Goal: Information Seeking & Learning: Check status

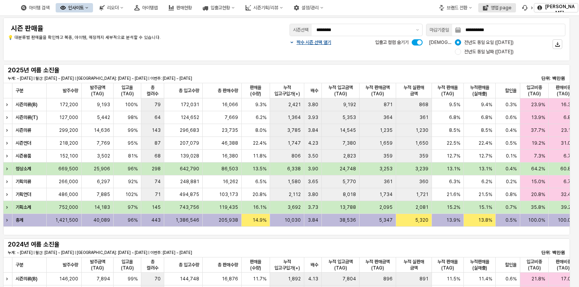
click at [503, 12] on button "영업 page" at bounding box center [497, 7] width 38 height 9
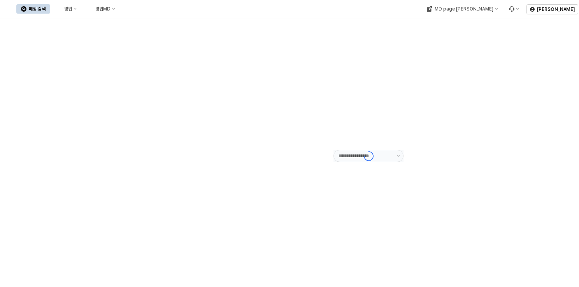
type input "******"
click at [72, 9] on div "영업" at bounding box center [68, 8] width 8 height 5
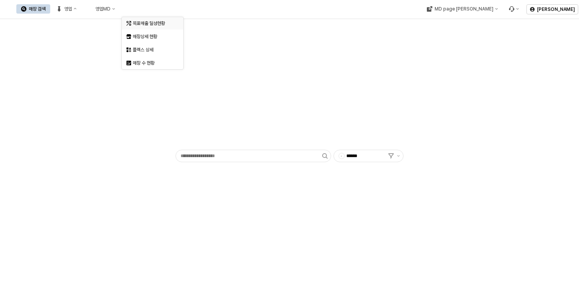
click at [142, 19] on div "목표매출 달성현황" at bounding box center [149, 23] width 47 height 8
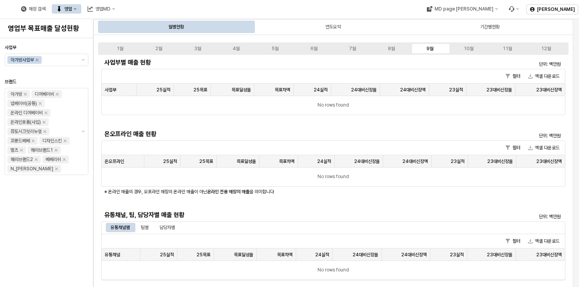
click at [60, 214] on div "사업부 아가방사업부 브랜드 아가방 디어베이비 냅베이비(공통) 온라인 디어베이비 온라인용품(사입) 퓨토시크릿리뉴얼 꼬똥드베베 디자인스킨 엘츠 해…" at bounding box center [47, 162] width 84 height 243
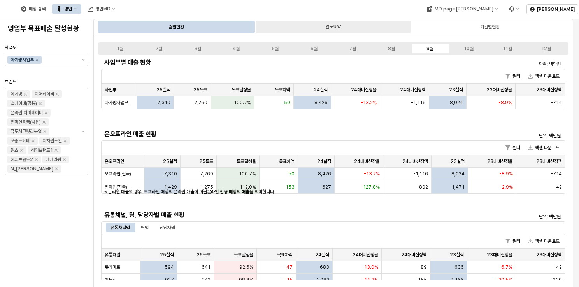
click at [305, 28] on div "연도요약" at bounding box center [333, 27] width 155 height 12
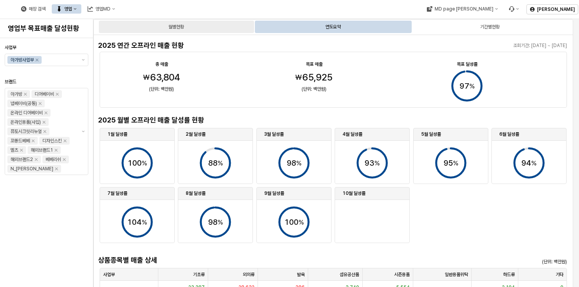
click at [221, 31] on div "월별현황" at bounding box center [176, 27] width 155 height 12
